Goal: Task Accomplishment & Management: Use online tool/utility

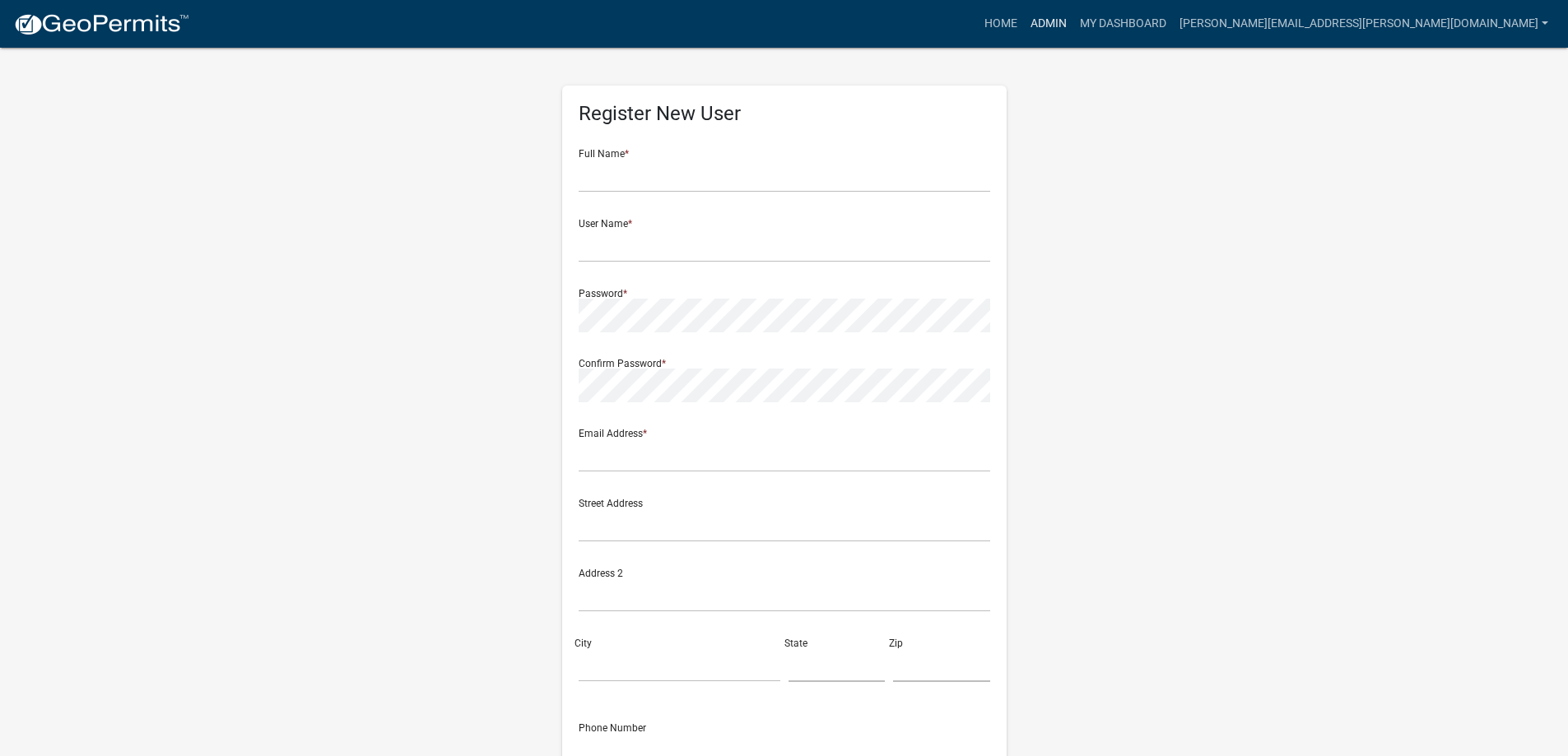
click at [1073, 22] on link "Admin" at bounding box center [1048, 24] width 49 height 32
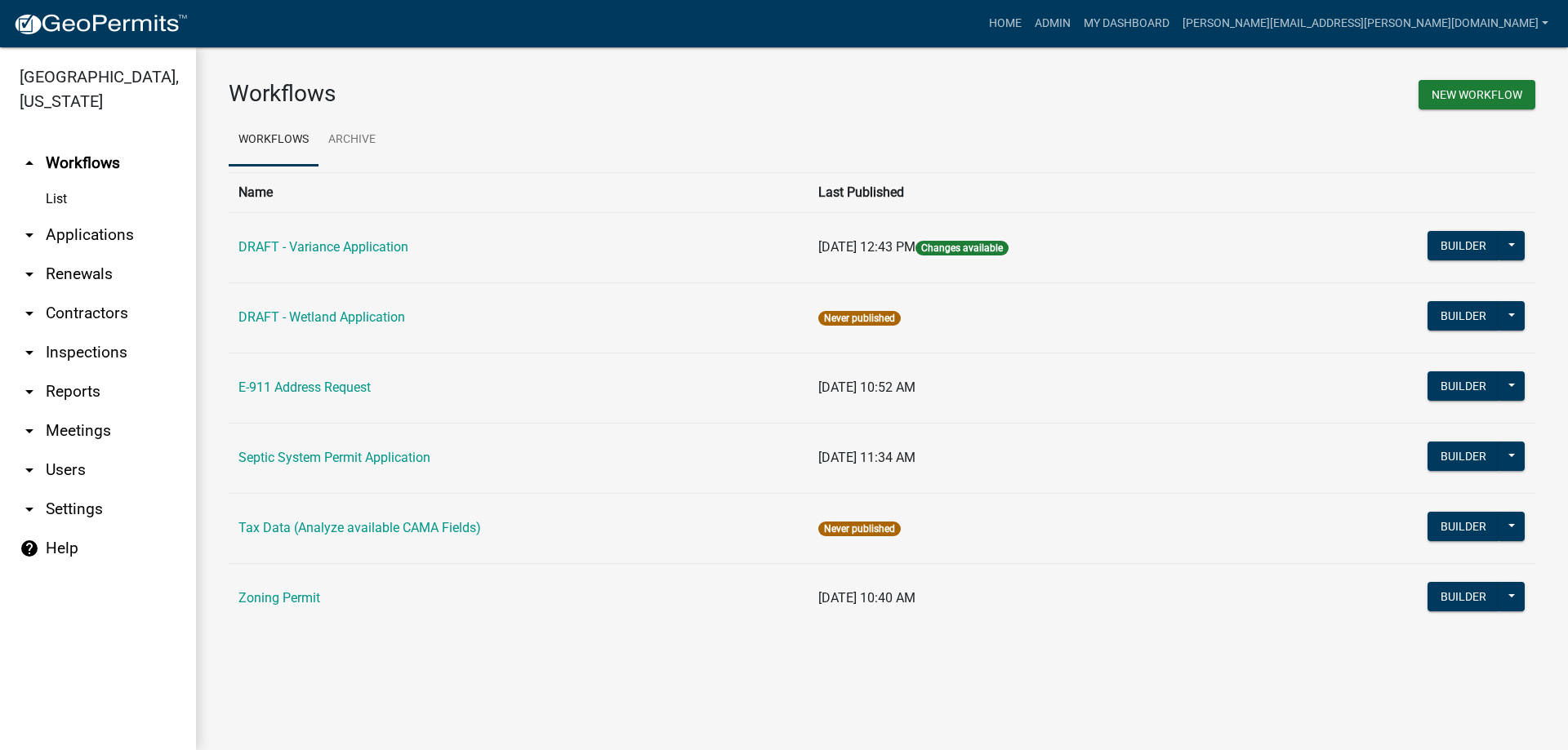
click at [65, 225] on link "arrow_drop_down Applications" at bounding box center [97, 235] width 196 height 39
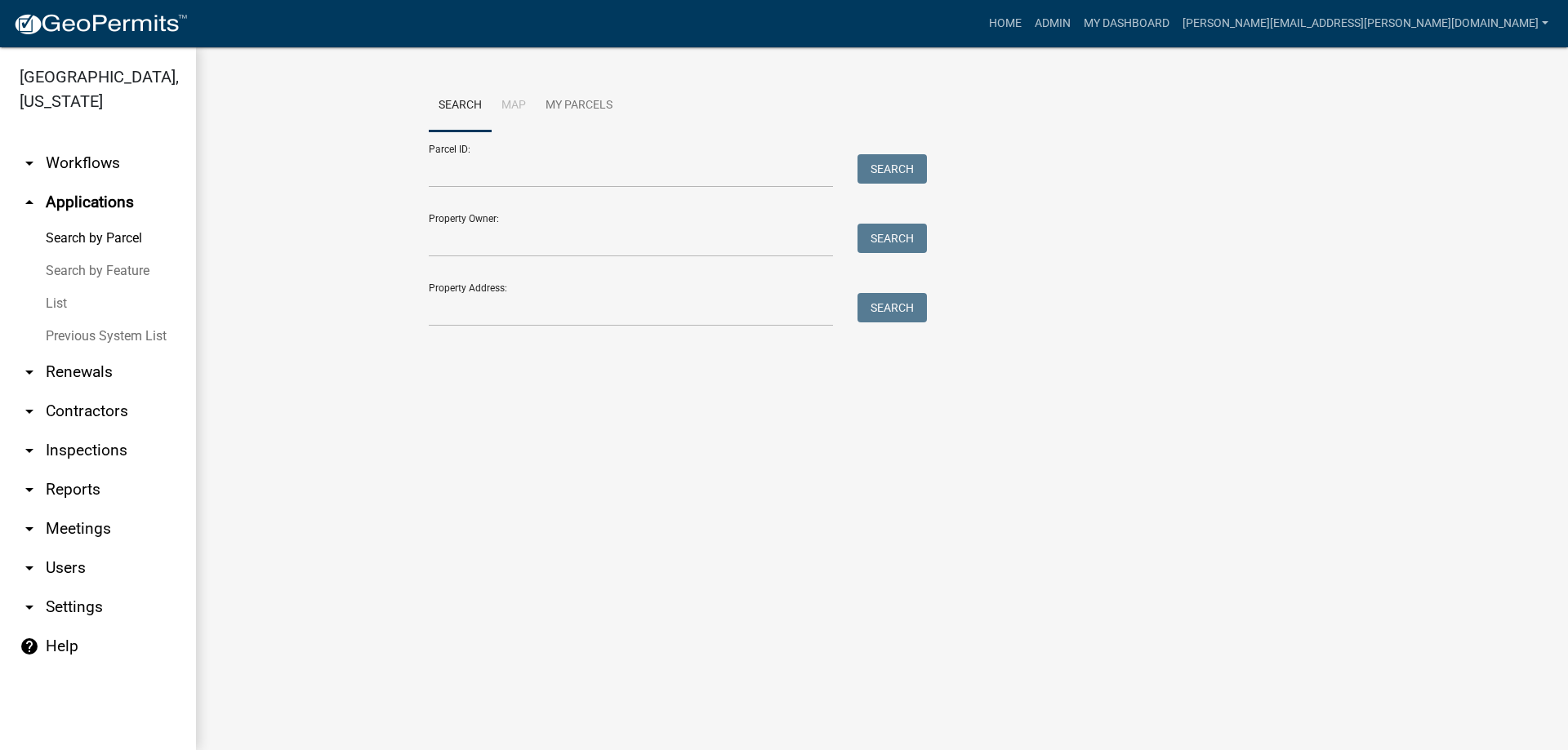
drag, startPoint x: 59, startPoint y: 301, endPoint x: 77, endPoint y: 285, distance: 24.1
click at [59, 301] on link "List" at bounding box center [97, 304] width 196 height 33
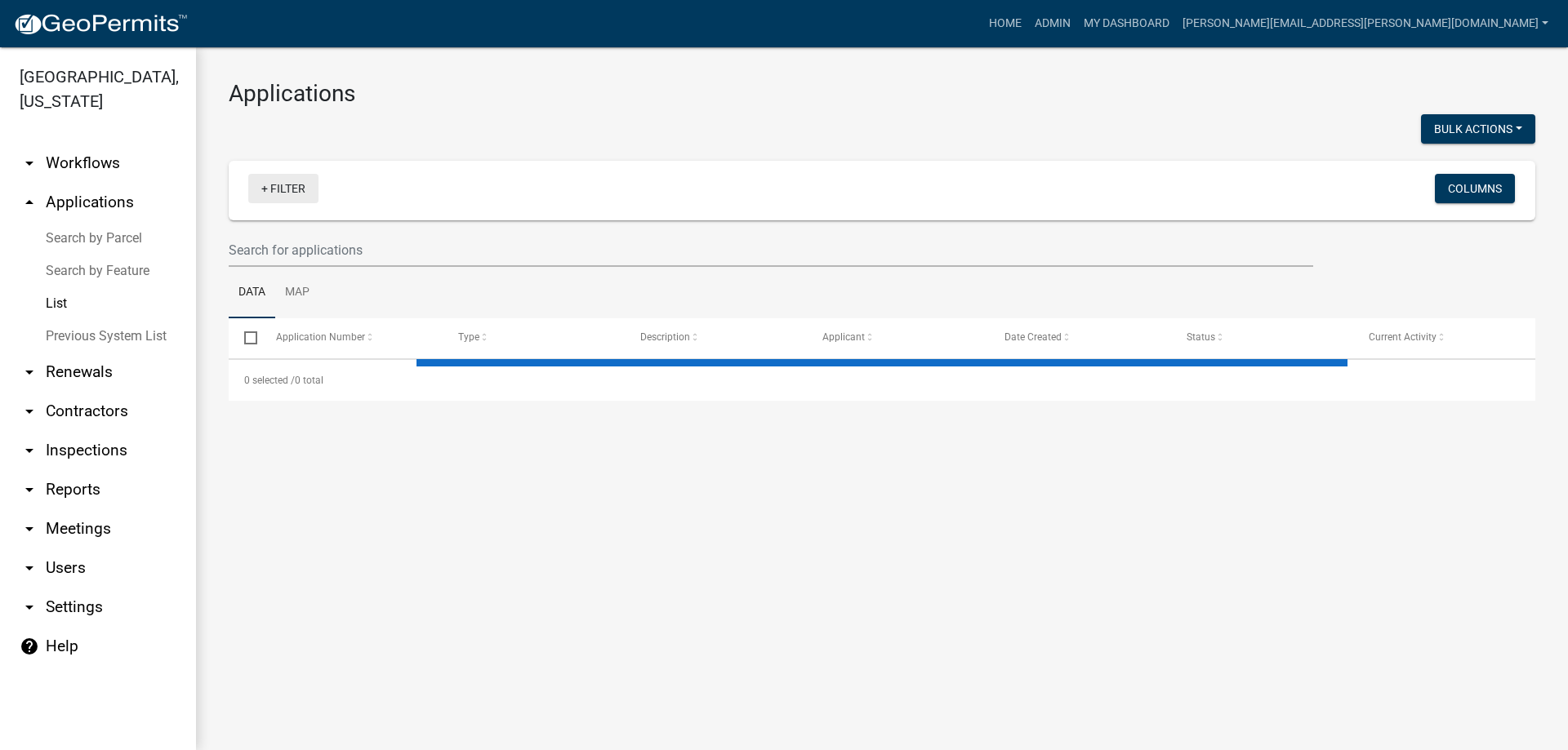
select select "3: 100"
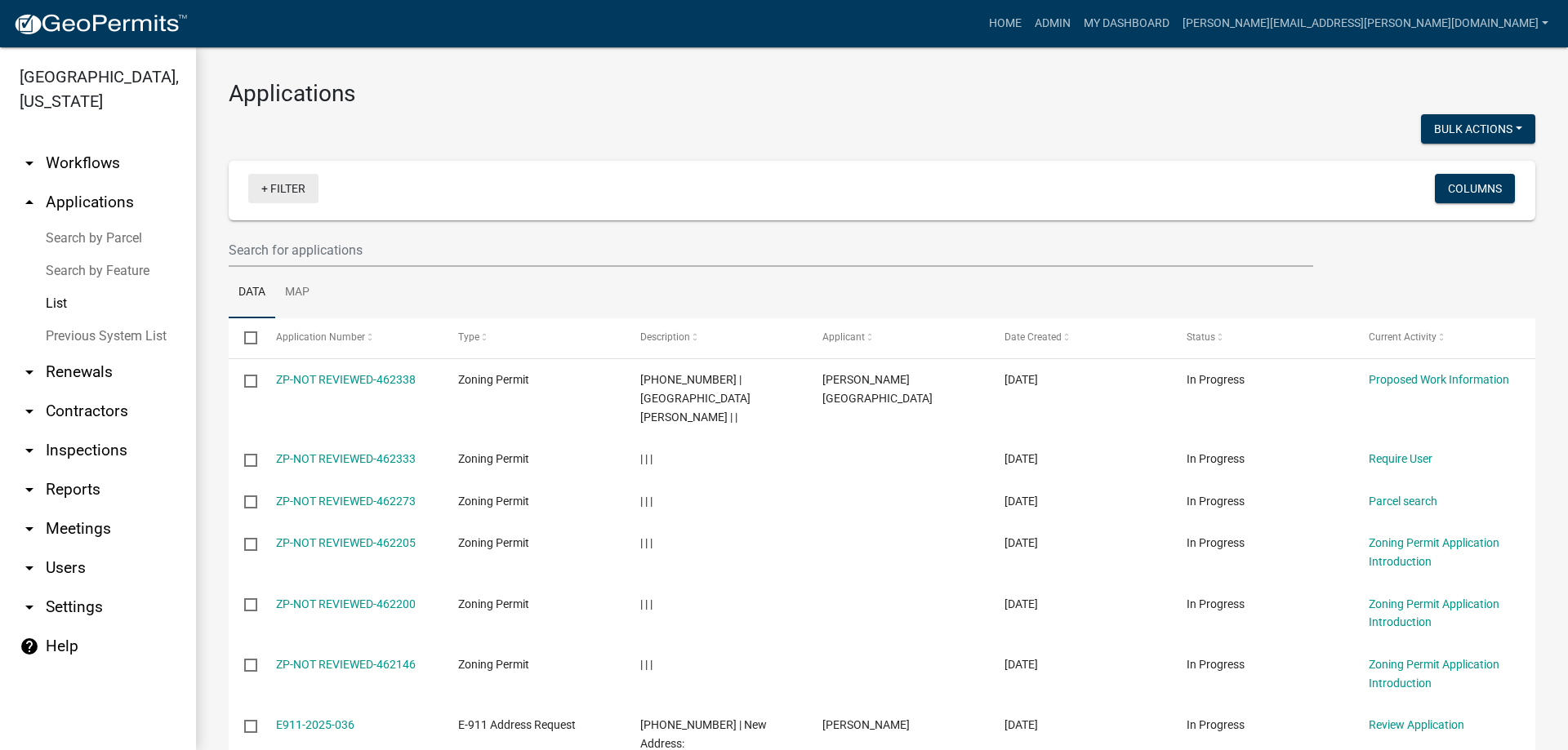
click at [282, 188] on link "+ Filter" at bounding box center [283, 189] width 70 height 30
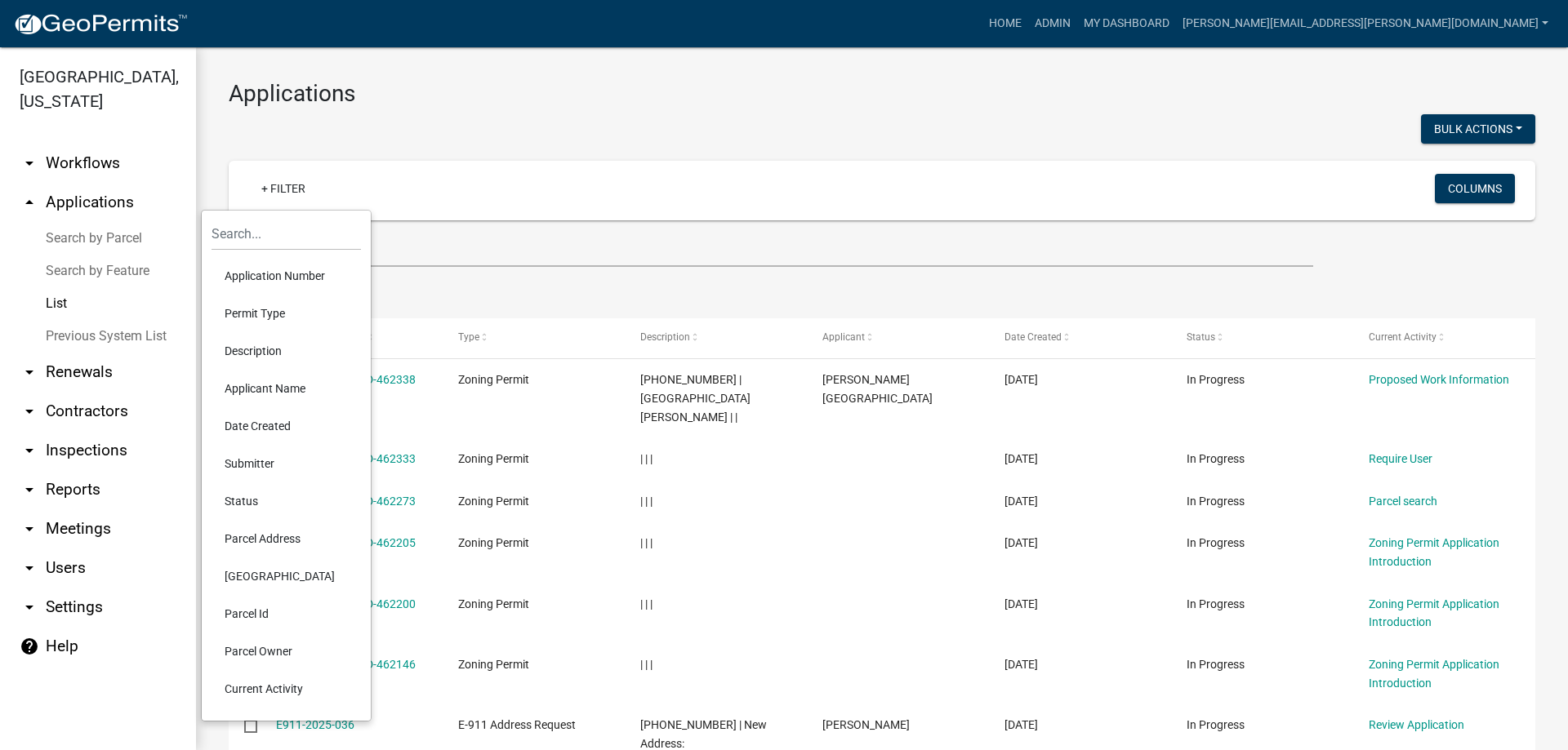
click at [278, 321] on li "Permit Type" at bounding box center [286, 313] width 150 height 37
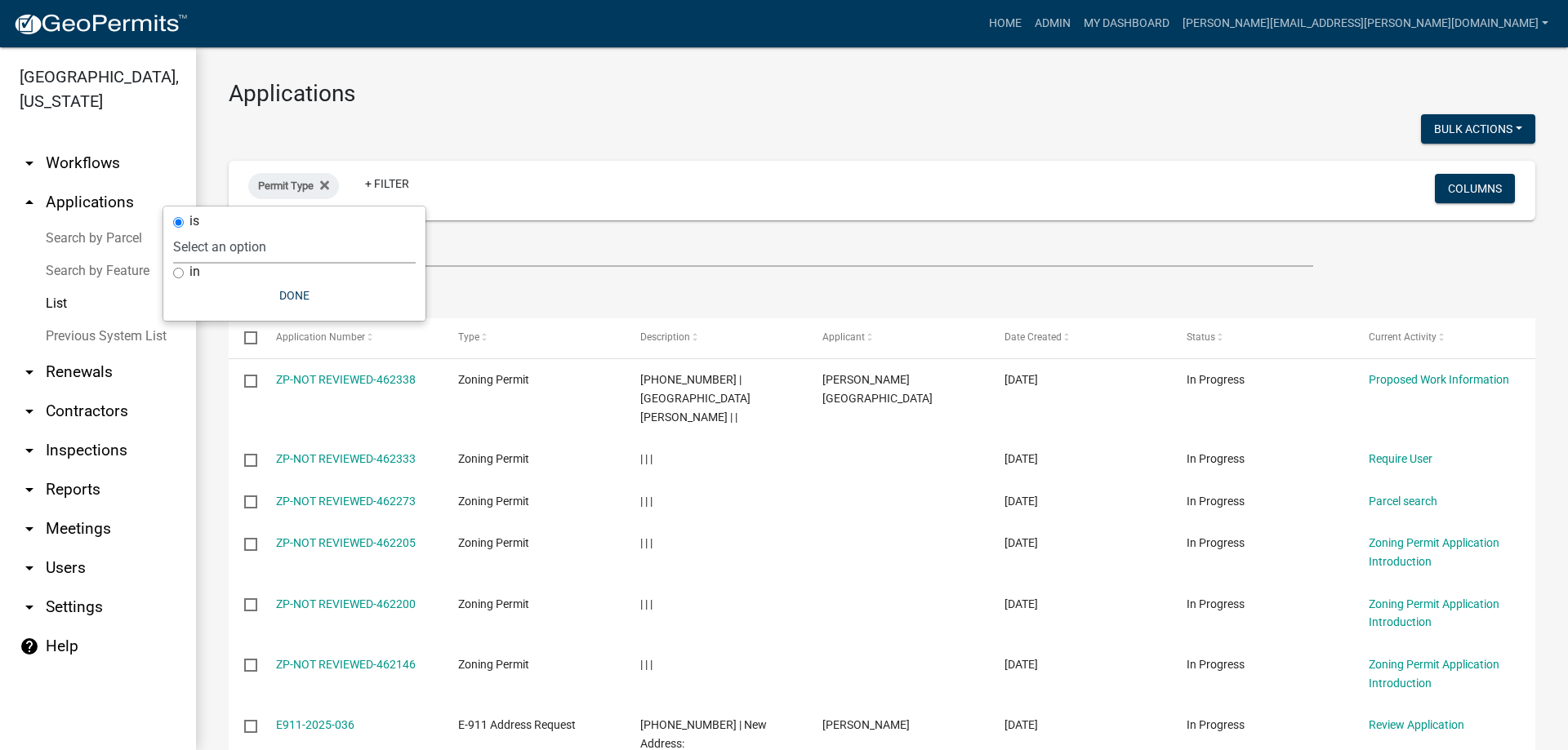
click at [283, 249] on select "Select an option DRAFT - Variance Application DRAFT - Wetland Application E-911…" at bounding box center [295, 247] width 243 height 34
select select "4ea715b7-1725-4cb7-82be-3d693945ff20"
click at [258, 230] on select "Select an option DRAFT - Variance Application DRAFT - Wetland Application E-911…" at bounding box center [295, 247] width 243 height 34
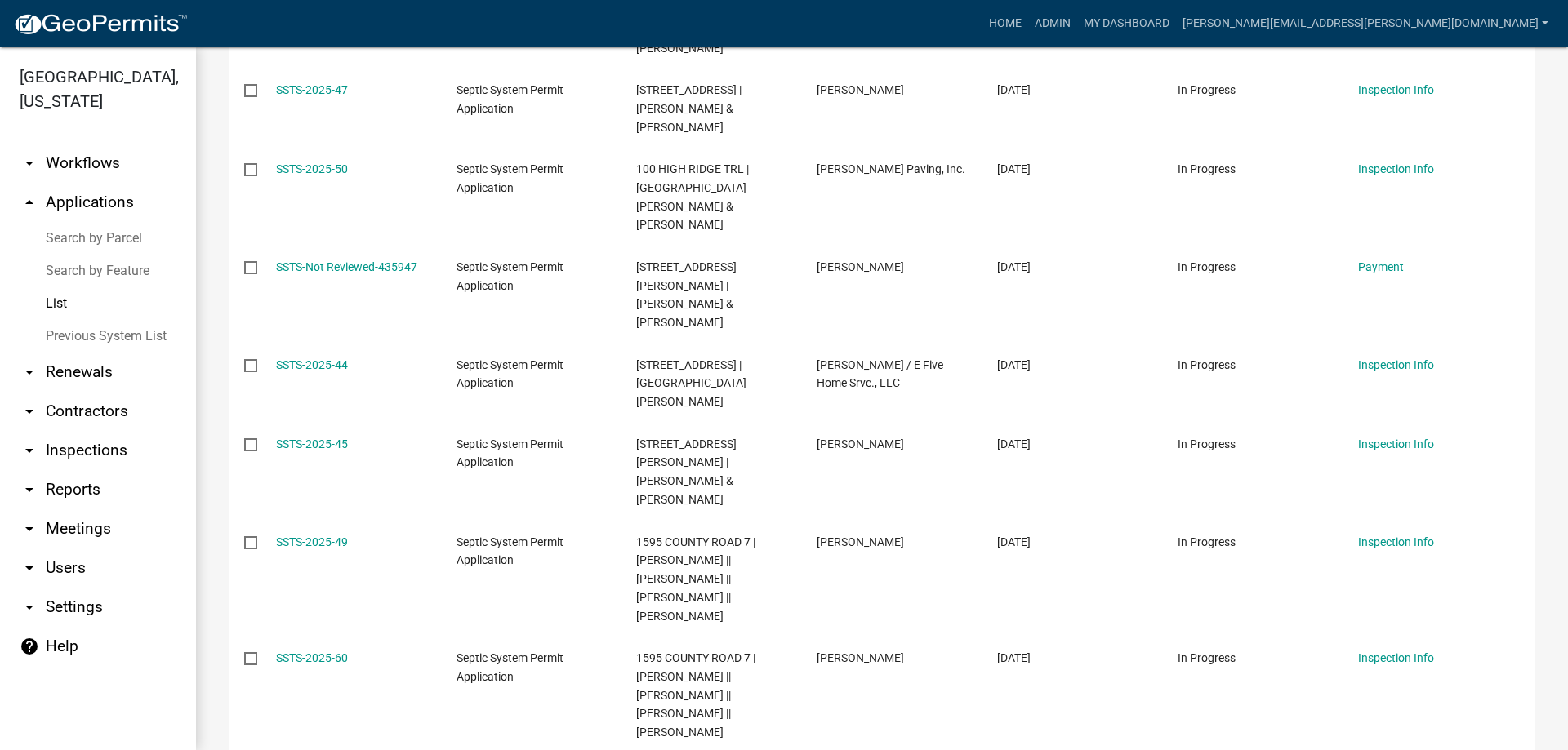
scroll to position [3184, 0]
